Goal: Task Accomplishment & Management: Manage account settings

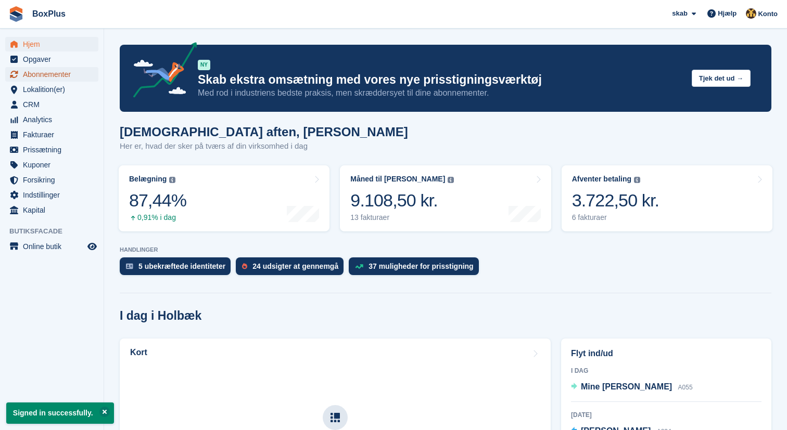
click at [40, 73] on span "Abonnementer" at bounding box center [54, 74] width 62 height 15
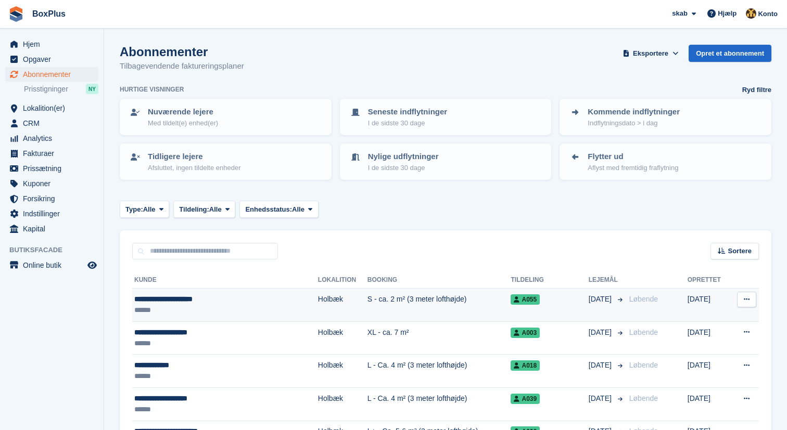
click at [171, 300] on div "**********" at bounding box center [205, 299] width 142 height 11
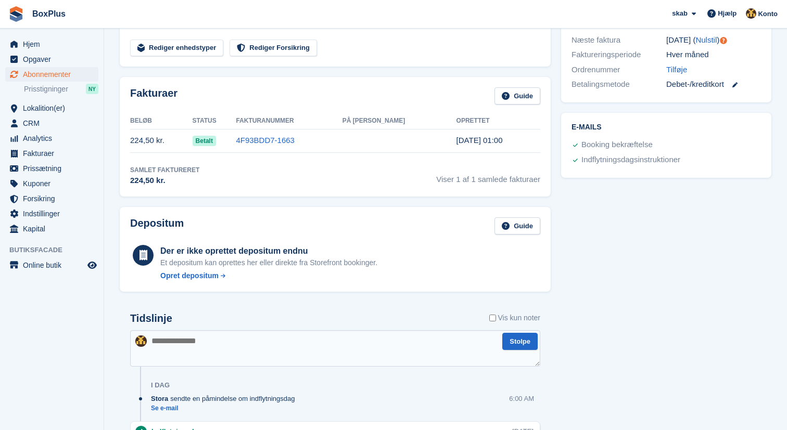
scroll to position [473, 0]
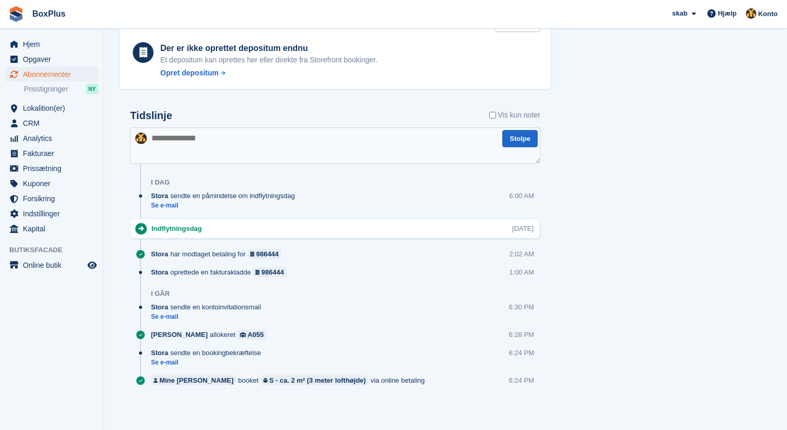
click at [391, 231] on div "Indflytningsdag Sat, 4 Oct" at bounding box center [345, 229] width 388 height 10
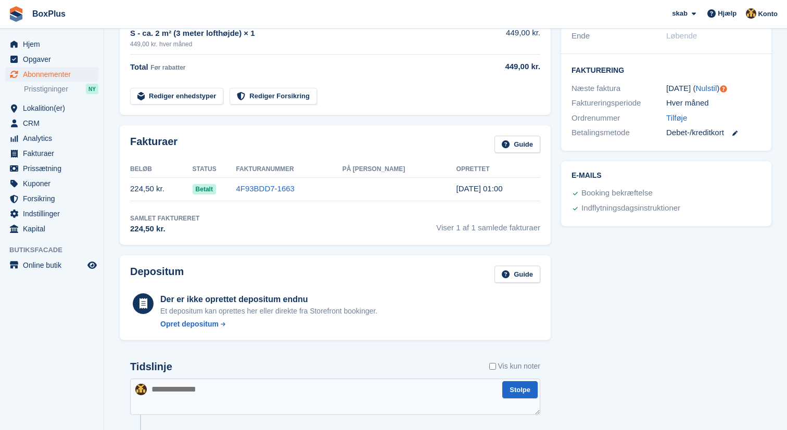
scroll to position [0, 0]
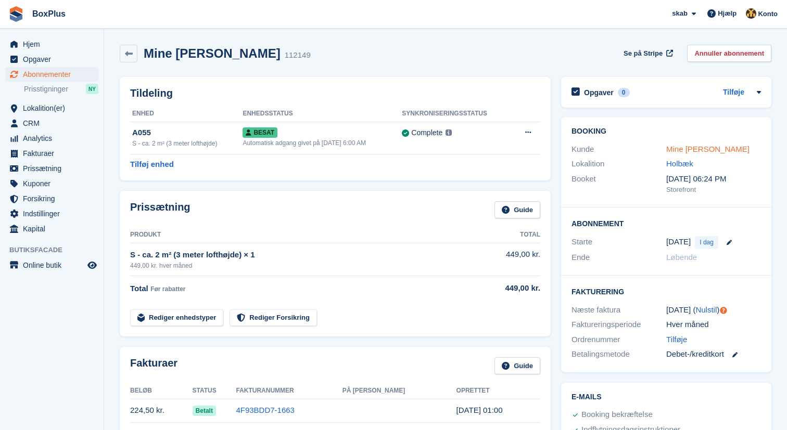
click at [707, 150] on link "Mine [PERSON_NAME]" at bounding box center [707, 149] width 83 height 9
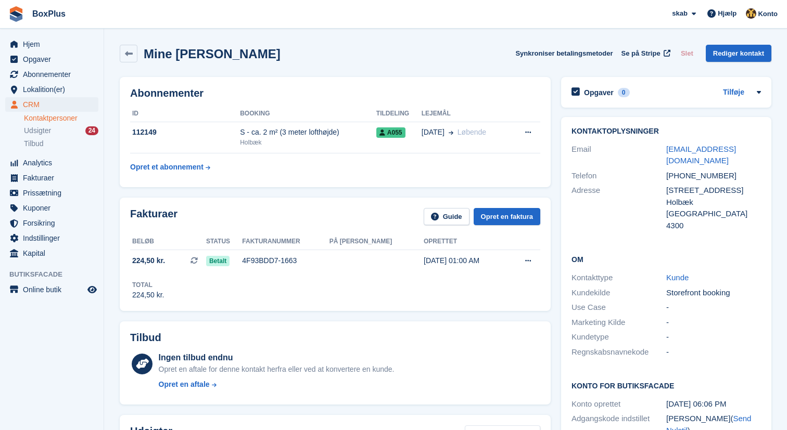
click at [719, 155] on div "munnicke66@gmail.com" at bounding box center [713, 155] width 95 height 23
click at [693, 147] on link "munnicke66@gmail.com" at bounding box center [701, 155] width 70 height 21
drag, startPoint x: 694, startPoint y: 154, endPoint x: 713, endPoint y: 160, distance: 19.8
click at [694, 154] on div "munnicke66@gmail.com" at bounding box center [713, 155] width 95 height 23
click at [713, 147] on link "munnicke66@gmail.com" at bounding box center [701, 155] width 70 height 21
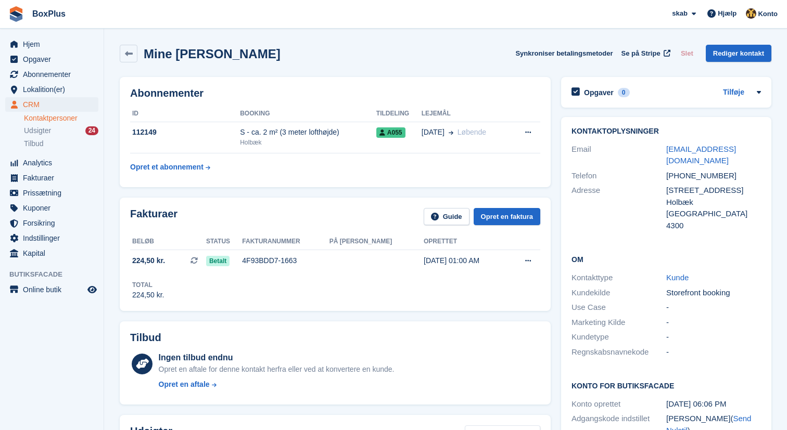
click at [639, 189] on div "Adresse" at bounding box center [619, 208] width 95 height 47
click at [762, 91] on icon at bounding box center [759, 92] width 8 height 8
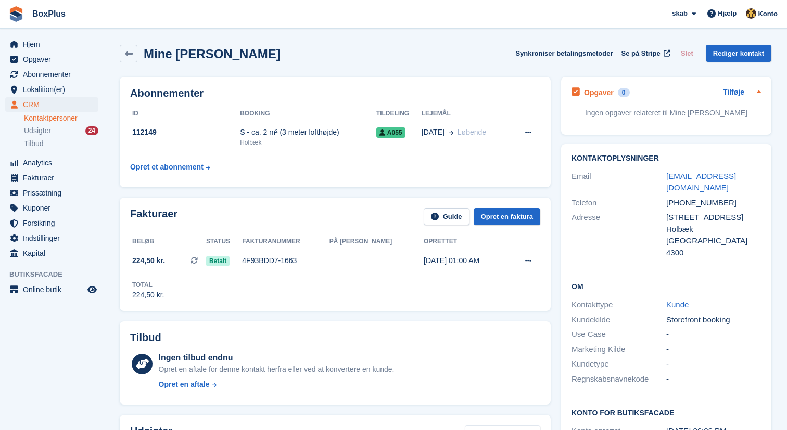
click at [761, 91] on icon at bounding box center [759, 92] width 8 height 8
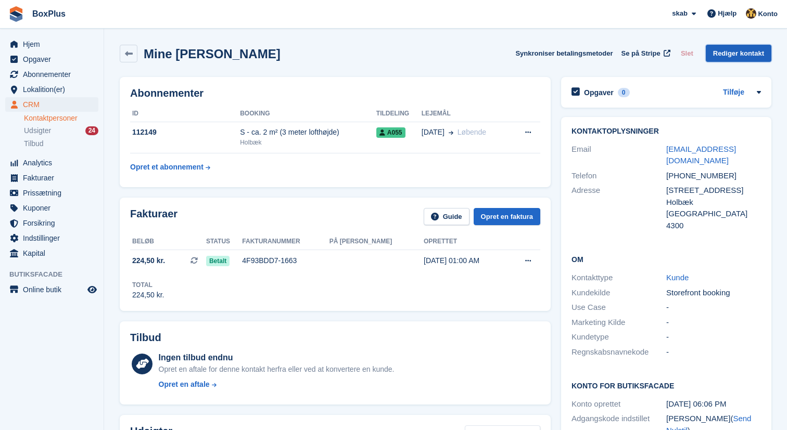
click at [738, 54] on link "Rediger kontakt" at bounding box center [739, 53] width 66 height 17
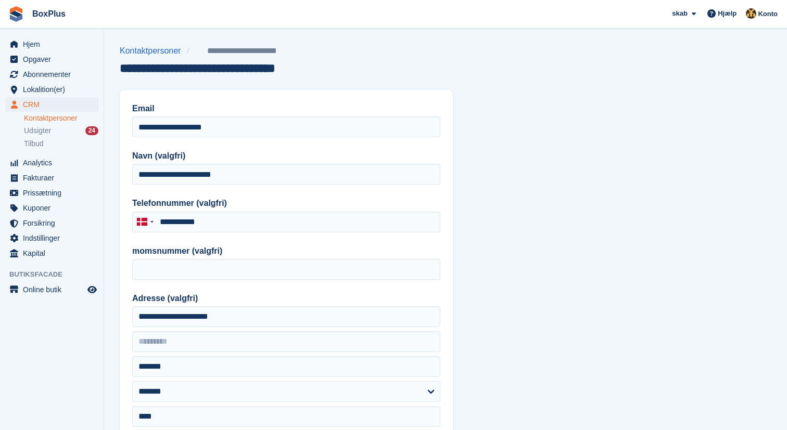
type input "**********"
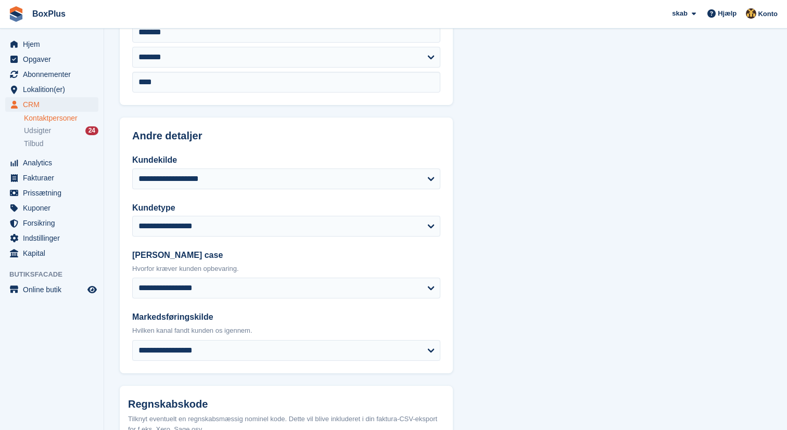
scroll to position [336, 0]
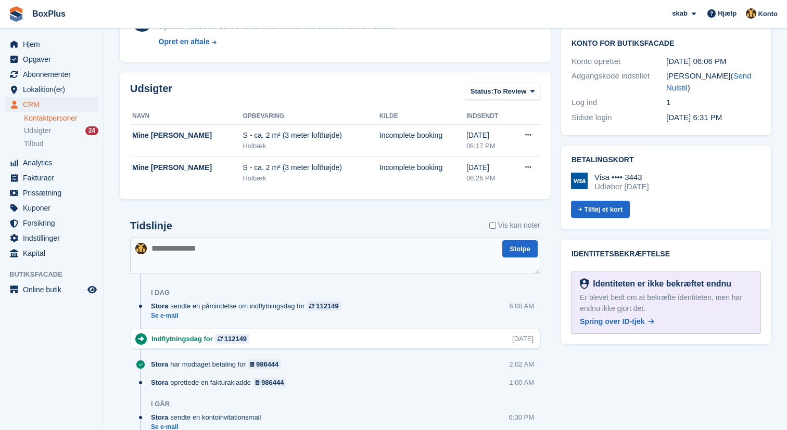
scroll to position [349, 0]
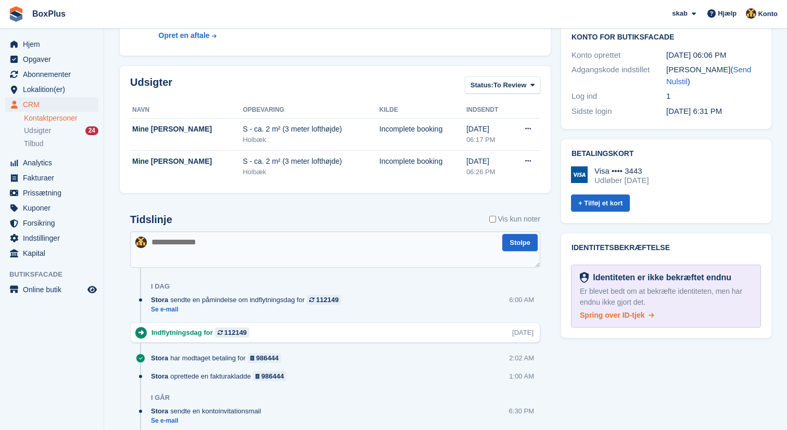
click at [624, 311] on span "Spring over ID-tjek" at bounding box center [612, 315] width 65 height 8
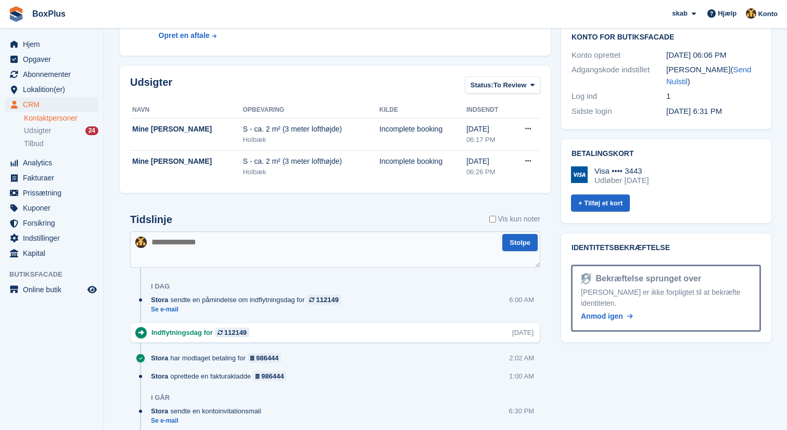
scroll to position [0, 0]
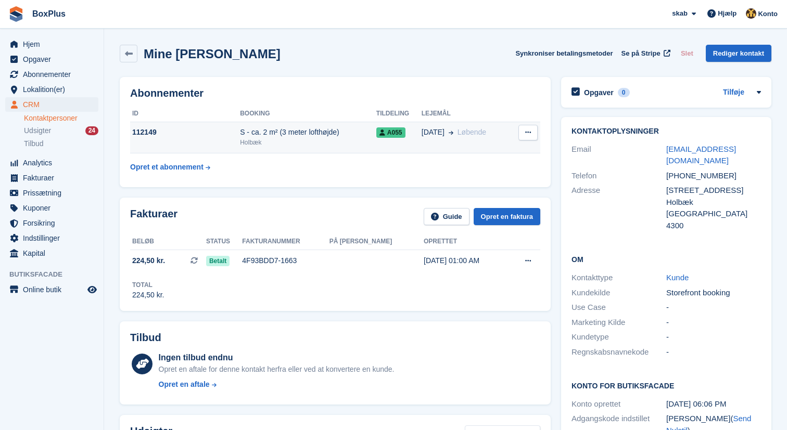
click at [195, 147] on td "112149" at bounding box center [185, 138] width 110 height 32
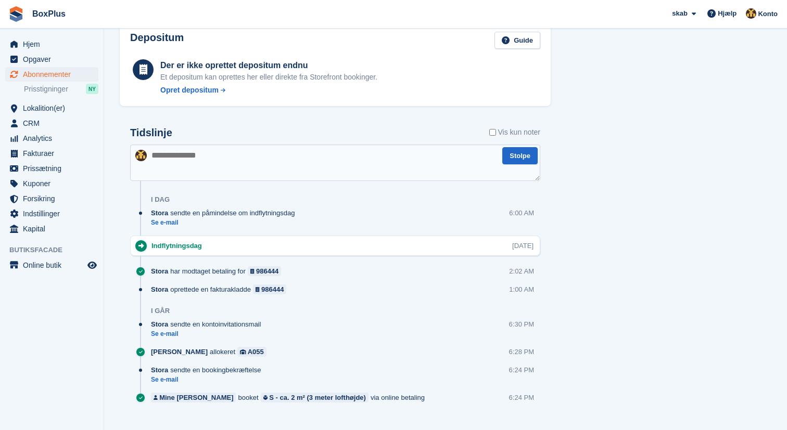
scroll to position [473, 0]
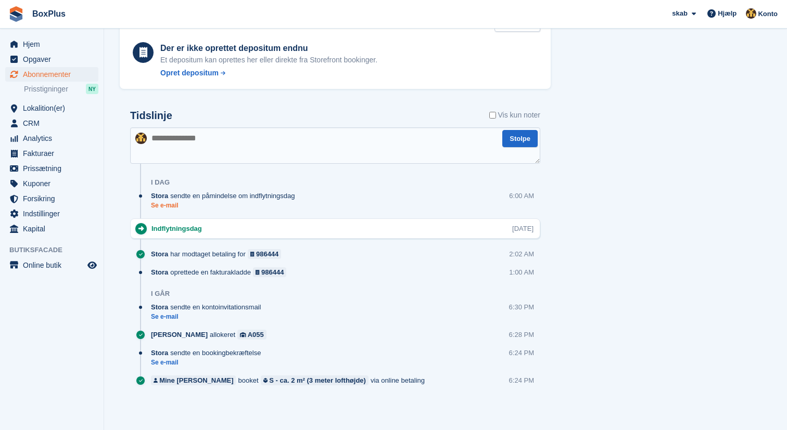
click at [178, 204] on link "Se e-mail" at bounding box center [225, 205] width 149 height 9
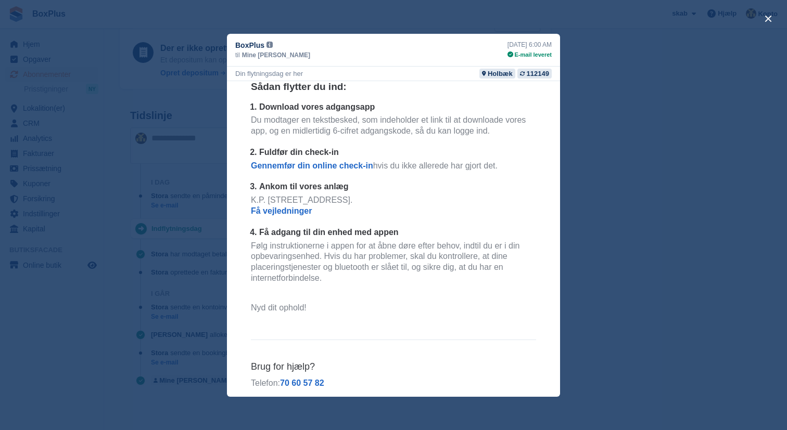
scroll to position [205, 0]
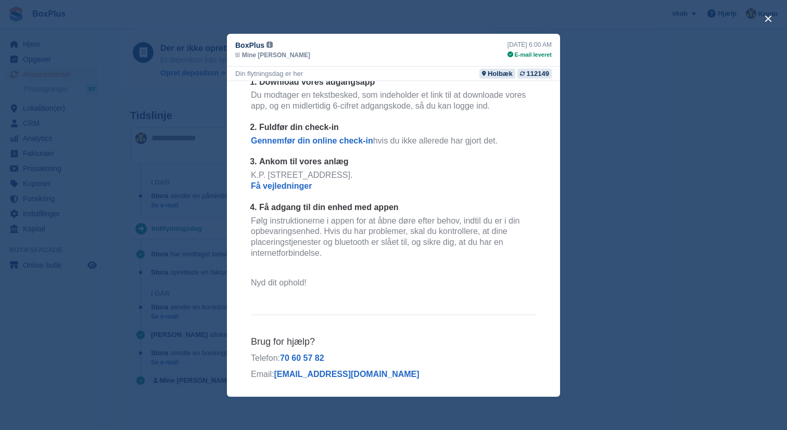
click at [613, 125] on div "close" at bounding box center [393, 215] width 787 height 430
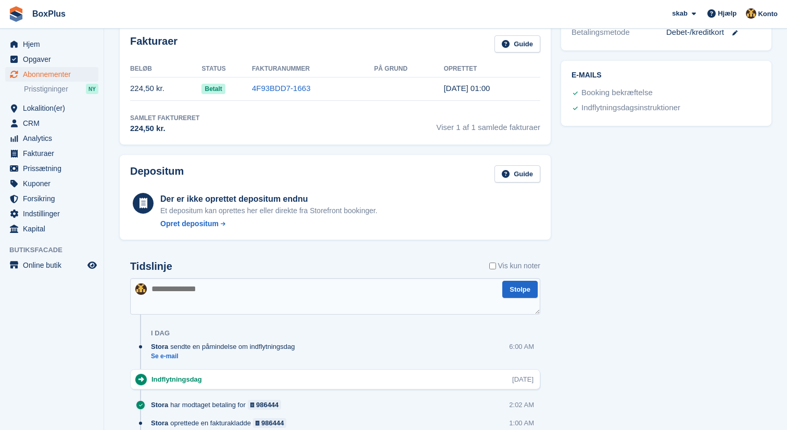
scroll to position [0, 0]
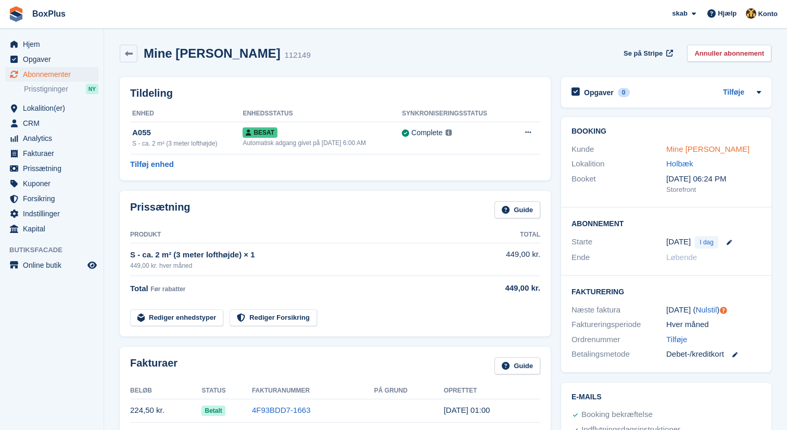
click at [709, 147] on link "Mine [PERSON_NAME]" at bounding box center [707, 149] width 83 height 9
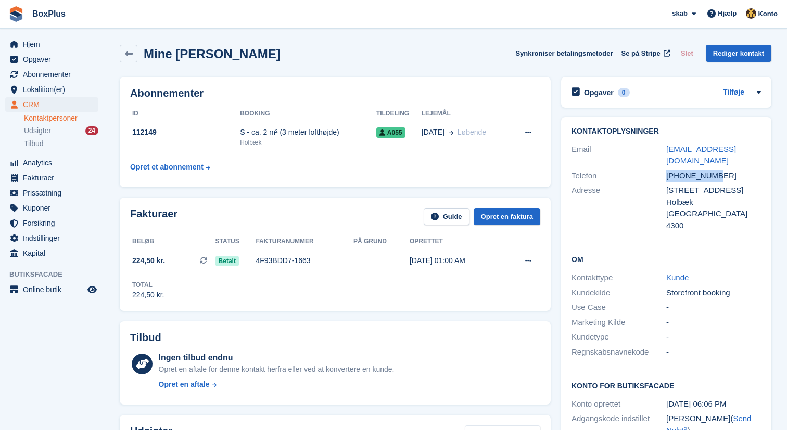
drag, startPoint x: 722, startPoint y: 166, endPoint x: 645, endPoint y: 162, distance: 77.1
click at [645, 169] on div "Telefon +4536601925" at bounding box center [666, 176] width 189 height 15
copy div "+4536601925"
